Goal: Navigation & Orientation: Find specific page/section

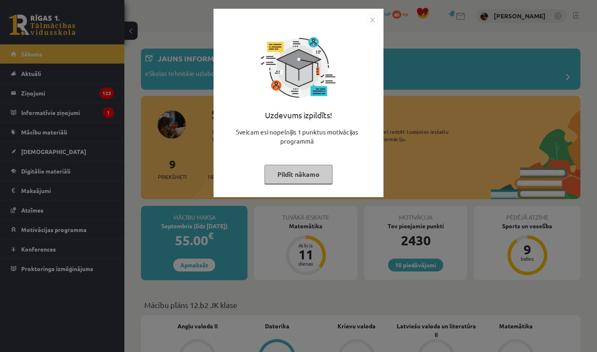
click at [307, 169] on button "Pildīt nākamo" at bounding box center [299, 174] width 68 height 19
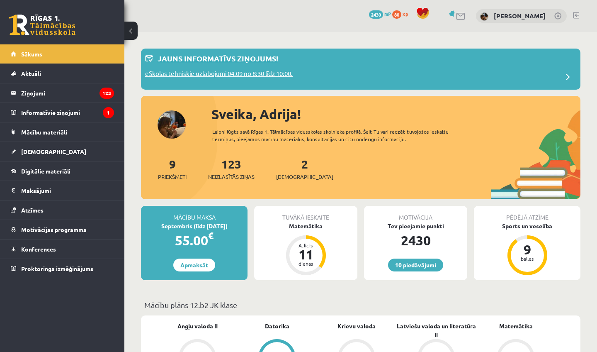
click at [306, 72] on div "eSkolas tehniskie uzlabojumi 04.09 no 8:30 līdz 10:00." at bounding box center [360, 77] width 431 height 17
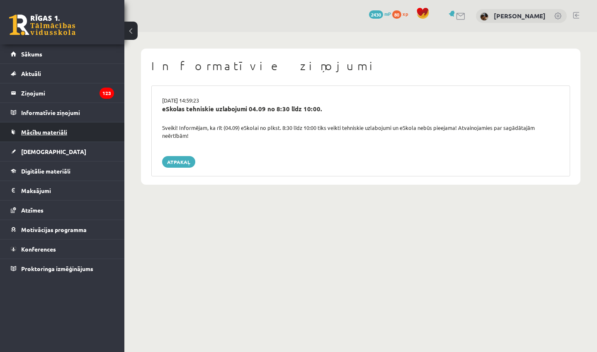
click at [39, 133] on span "Mācību materiāli" at bounding box center [44, 131] width 46 height 7
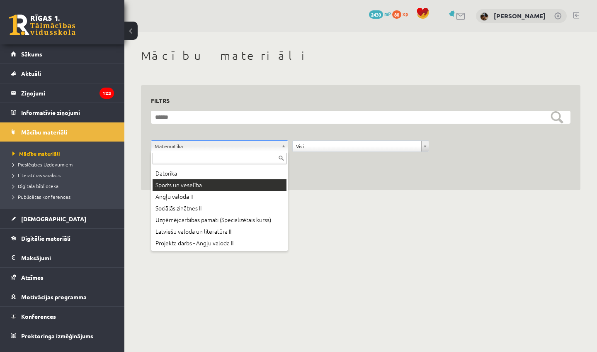
scroll to position [33, 0]
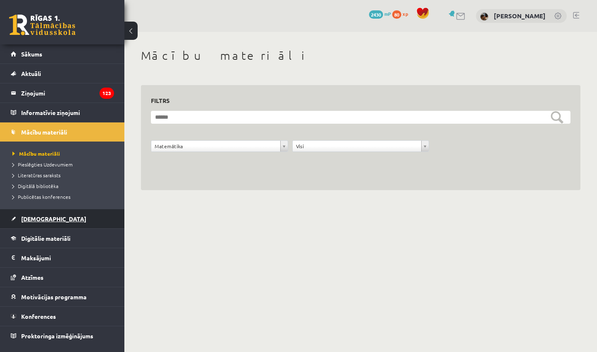
click at [36, 218] on span "[DEMOGRAPHIC_DATA]" at bounding box center [53, 218] width 65 height 7
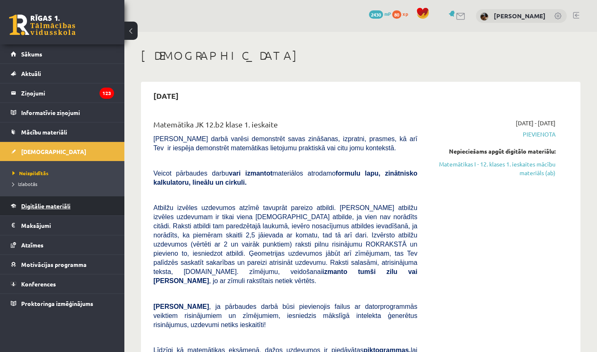
click at [63, 203] on span "Digitālie materiāli" at bounding box center [45, 205] width 49 height 7
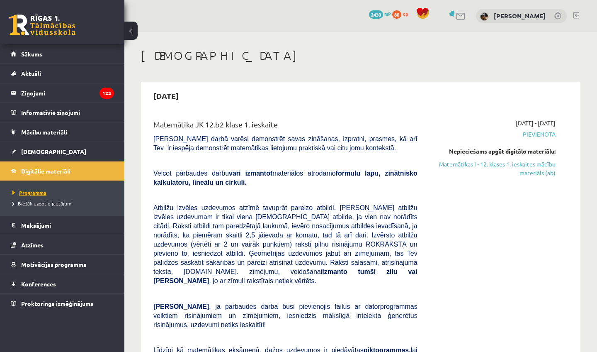
click at [32, 193] on span "Programma" at bounding box center [29, 192] width 34 height 7
click at [39, 94] on legend "Ziņojumi 123" at bounding box center [67, 92] width 93 height 19
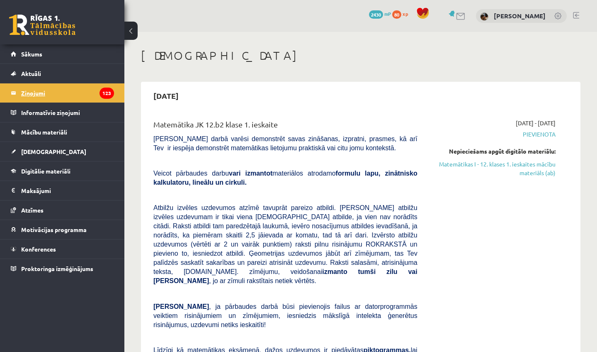
click at [20, 97] on link "Ziņojumi 123" at bounding box center [62, 92] width 103 height 19
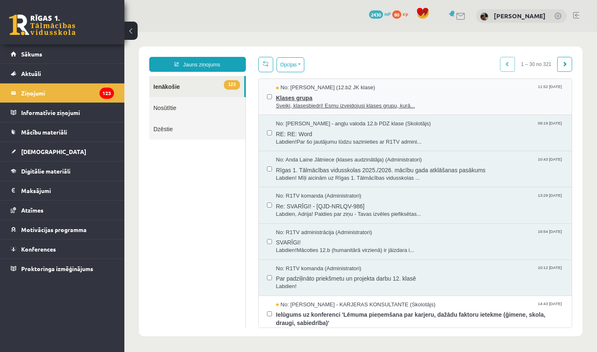
click at [337, 102] on span "Sveiki, klasesbiedri! Esmu izveidojusi klases grupu, kurā..." at bounding box center [420, 106] width 288 height 8
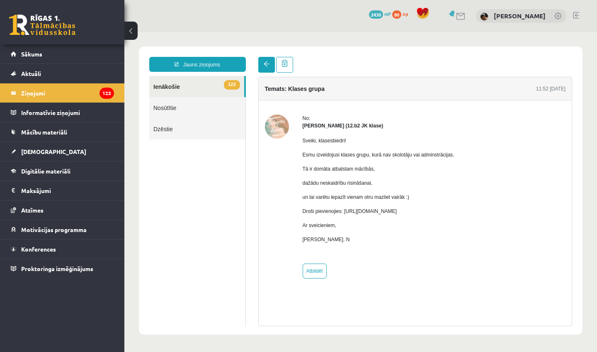
click at [262, 66] on link at bounding box center [266, 65] width 17 height 16
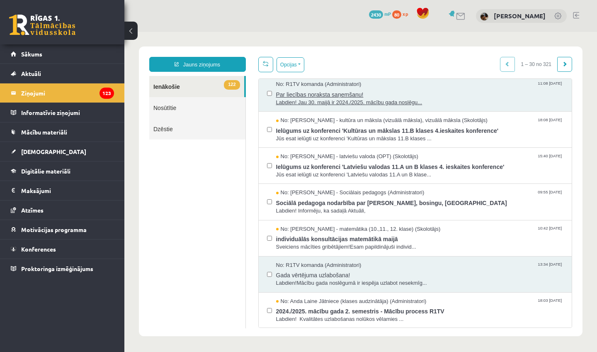
scroll to position [310, 0]
click at [39, 28] on link at bounding box center [42, 25] width 66 height 21
